Goal: Task Accomplishment & Management: Use online tool/utility

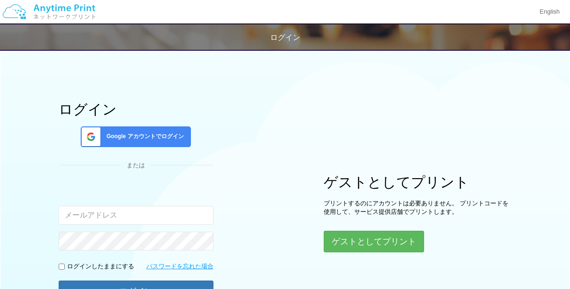
scroll to position [94, 0]
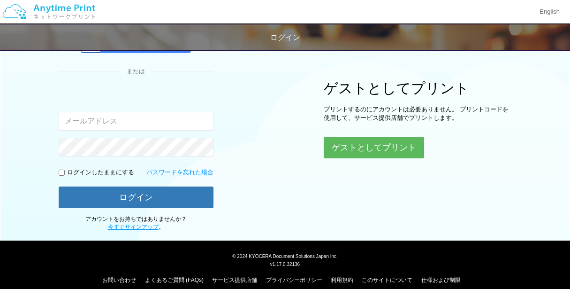
type input "[EMAIL_ADDRESS][DOMAIN_NAME]"
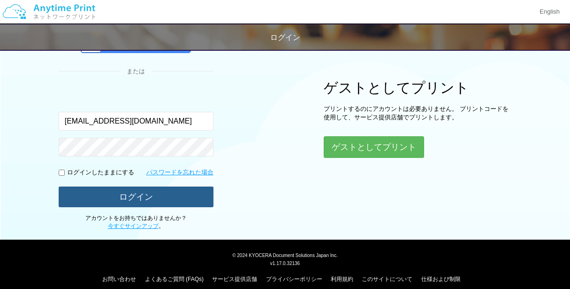
click at [166, 195] on button "ログイン" at bounding box center [136, 196] width 155 height 21
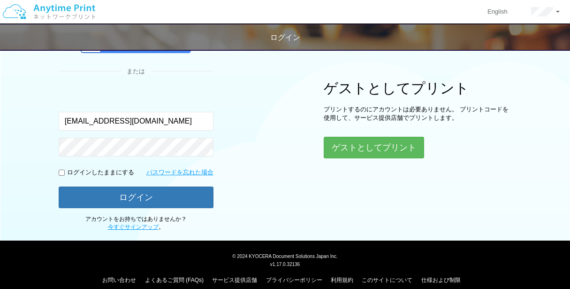
click at [178, 196] on div "戻る ログイン ログイン Google アカウントでログイン または 入力されたメールアドレスまたはパスワードが正しくありません。 [EMAIL_ADDRES…" at bounding box center [285, 68] width 570 height 325
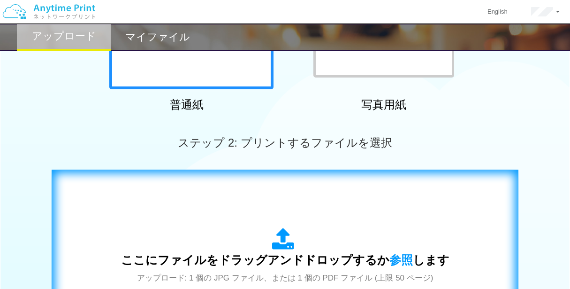
scroll to position [234, 0]
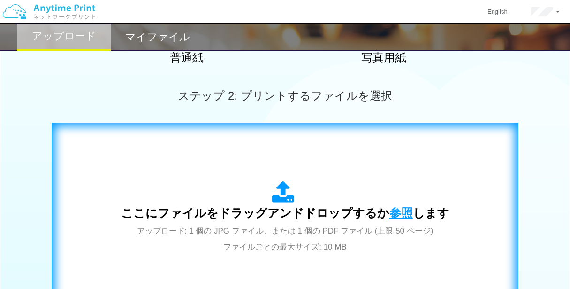
click at [398, 214] on span "参照" at bounding box center [401, 212] width 23 height 13
click at [399, 216] on span "参照" at bounding box center [401, 212] width 23 height 13
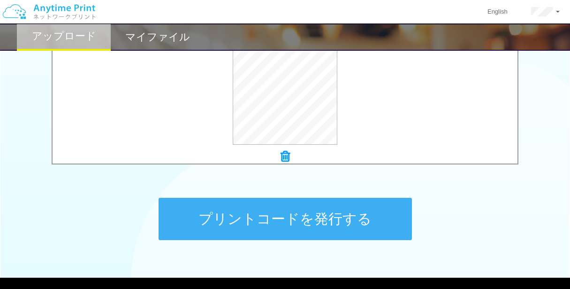
scroll to position [425, 0]
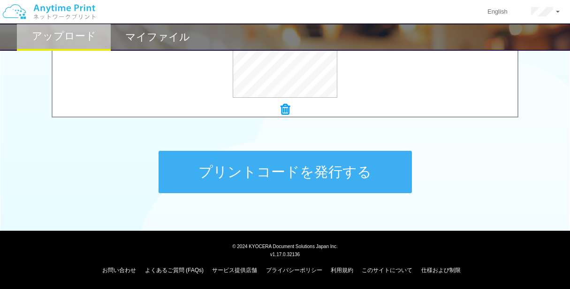
click at [375, 175] on button "プリントコードを発行する" at bounding box center [285, 172] width 253 height 42
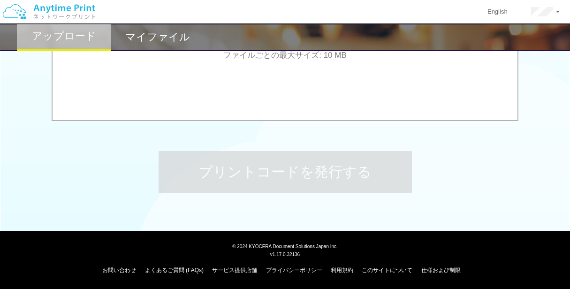
scroll to position [0, 0]
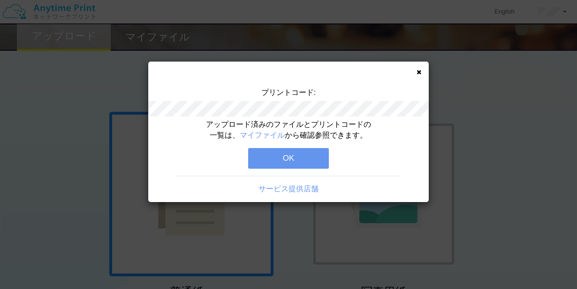
click at [312, 158] on button "OK" at bounding box center [288, 158] width 81 height 21
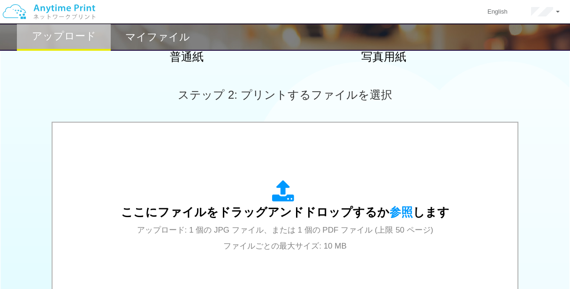
scroll to position [47, 0]
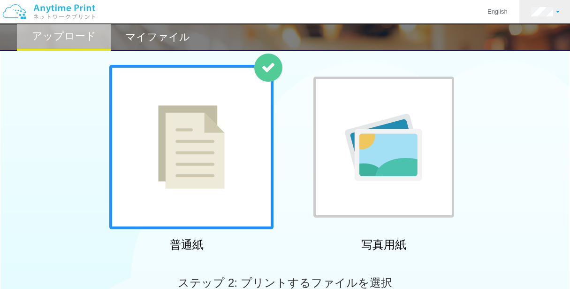
click at [558, 11] on span at bounding box center [558, 12] width 4 height 2
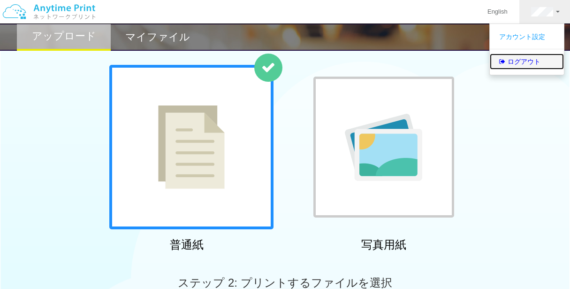
click at [534, 61] on link "ログアウト" at bounding box center [527, 61] width 74 height 16
